Goal: Task Accomplishment & Management: Manage account settings

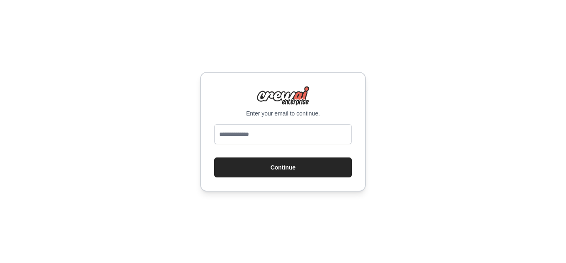
click at [283, 131] on input "email" at bounding box center [283, 134] width 138 height 20
type input "**********"
click at [290, 168] on button "Continue" at bounding box center [283, 167] width 138 height 20
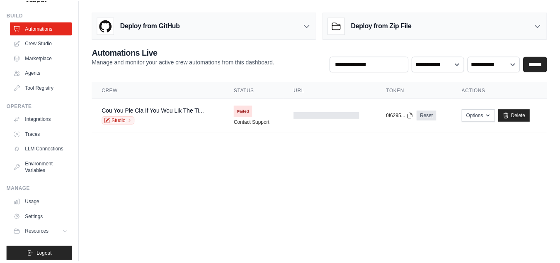
scroll to position [35, 0]
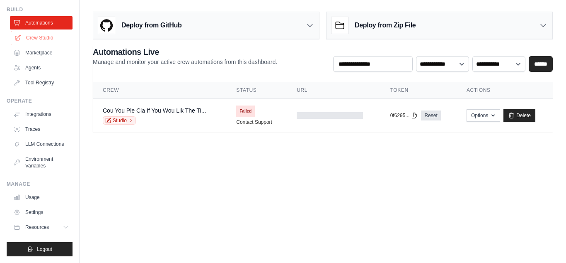
click at [44, 31] on link "Crew Studio" at bounding box center [42, 37] width 63 height 13
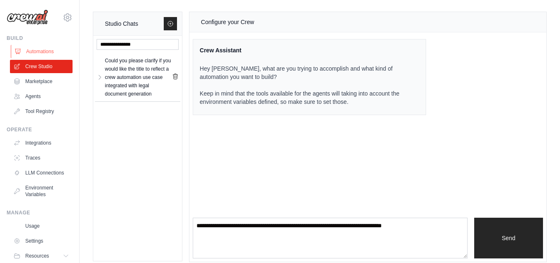
click at [35, 54] on link "Automations" at bounding box center [42, 51] width 63 height 13
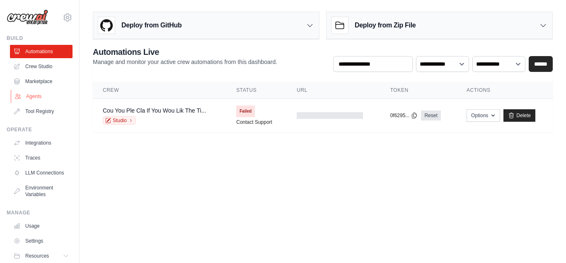
click at [34, 96] on link "Agents" at bounding box center [42, 96] width 63 height 13
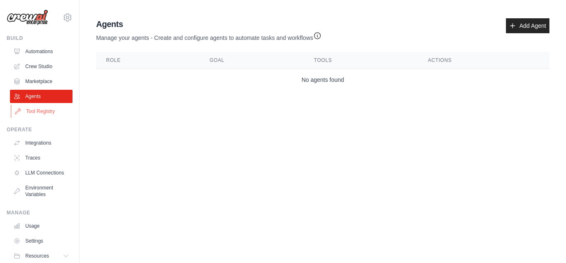
click at [34, 109] on link "Tool Registry" at bounding box center [42, 111] width 63 height 13
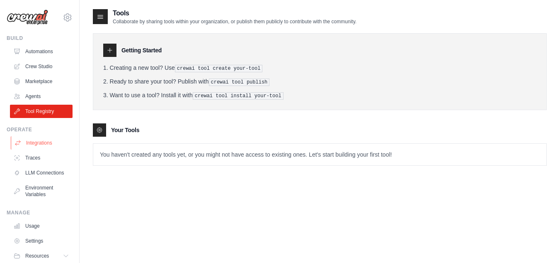
click at [34, 140] on link "Integrations" at bounding box center [42, 142] width 63 height 13
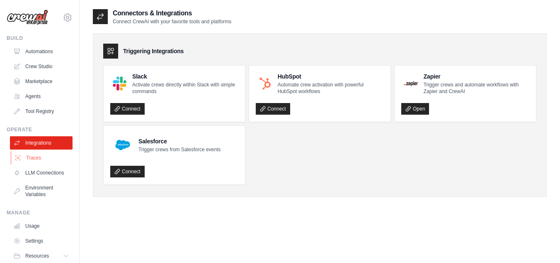
click at [33, 157] on link "Traces" at bounding box center [42, 157] width 63 height 13
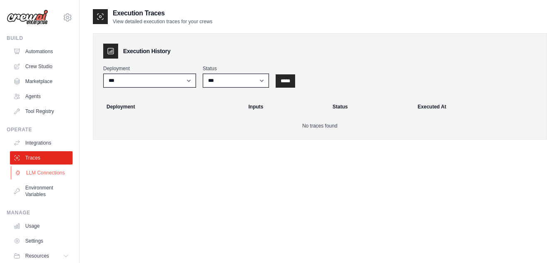
click at [33, 167] on link "LLM Connections" at bounding box center [42, 172] width 63 height 13
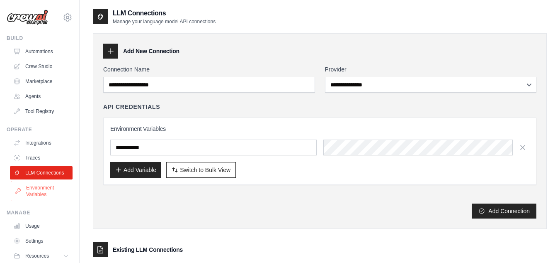
click at [34, 197] on link "Environment Variables" at bounding box center [42, 191] width 63 height 20
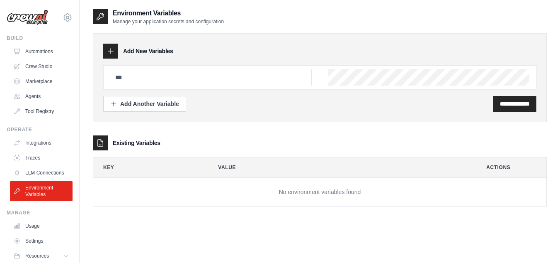
scroll to position [35, 0]
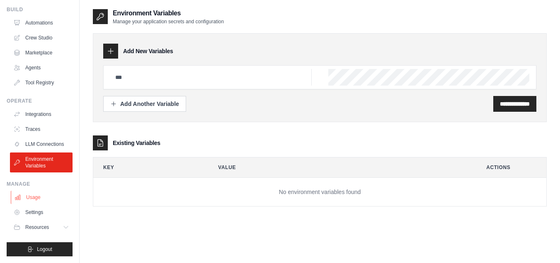
click at [34, 198] on link "Usage" at bounding box center [42, 196] width 63 height 13
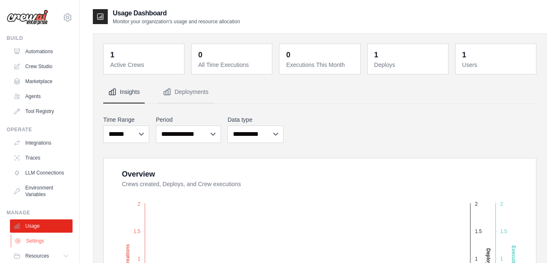
click at [43, 246] on link "Settings" at bounding box center [42, 240] width 63 height 13
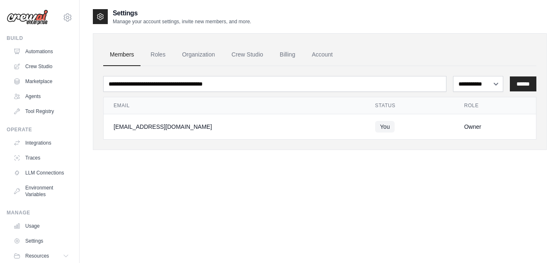
scroll to position [35, 0]
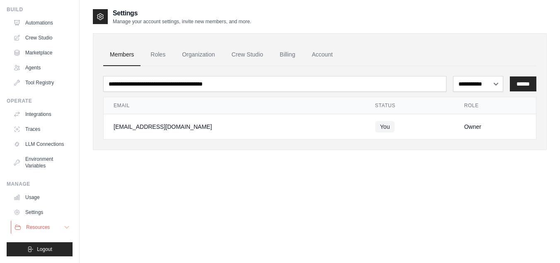
click at [40, 229] on span "Resources" at bounding box center [38, 227] width 24 height 7
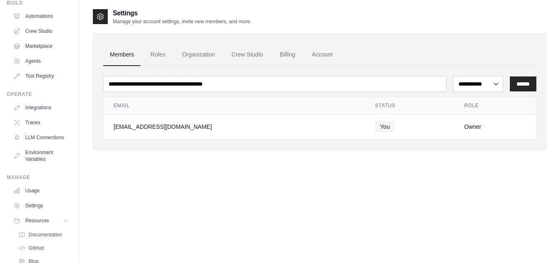
scroll to position [0, 0]
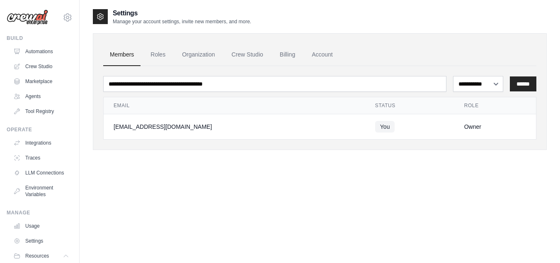
click at [31, 20] on img at bounding box center [27, 18] width 41 height 16
click at [100, 18] on icon at bounding box center [100, 16] width 8 height 8
click at [154, 51] on link "Roles" at bounding box center [158, 55] width 28 height 22
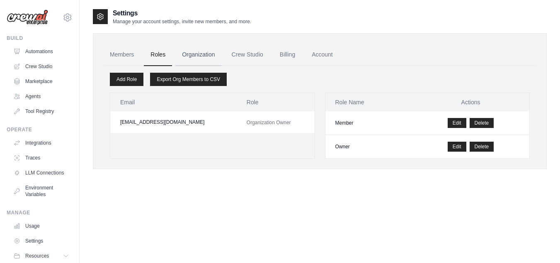
click at [196, 52] on link "Organization" at bounding box center [198, 55] width 46 height 22
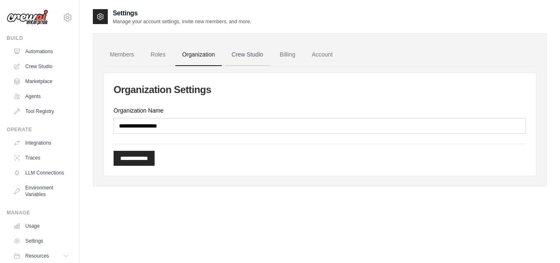
click at [240, 53] on link "Crew Studio" at bounding box center [247, 55] width 45 height 22
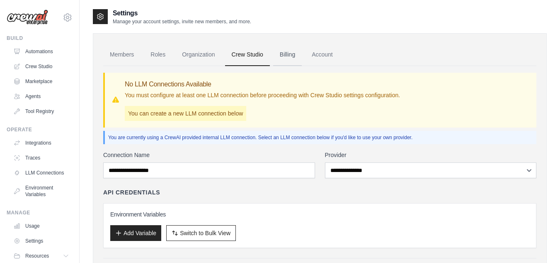
click at [291, 50] on link "Billing" at bounding box center [287, 55] width 29 height 22
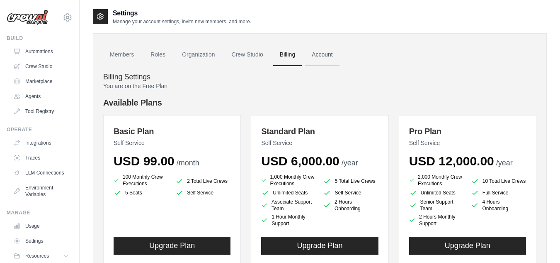
click at [324, 54] on link "Account" at bounding box center [322, 55] width 34 height 22
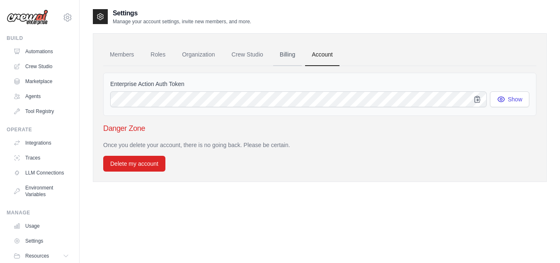
click at [280, 59] on link "Billing" at bounding box center [287, 55] width 29 height 22
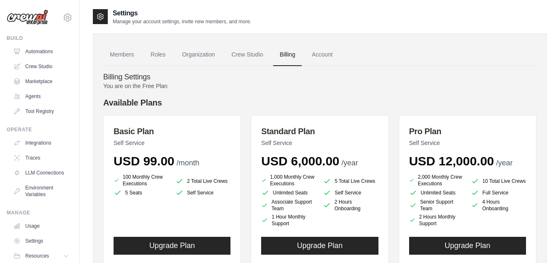
click at [283, 55] on link "Billing" at bounding box center [287, 55] width 29 height 22
